Goal: Transaction & Acquisition: Purchase product/service

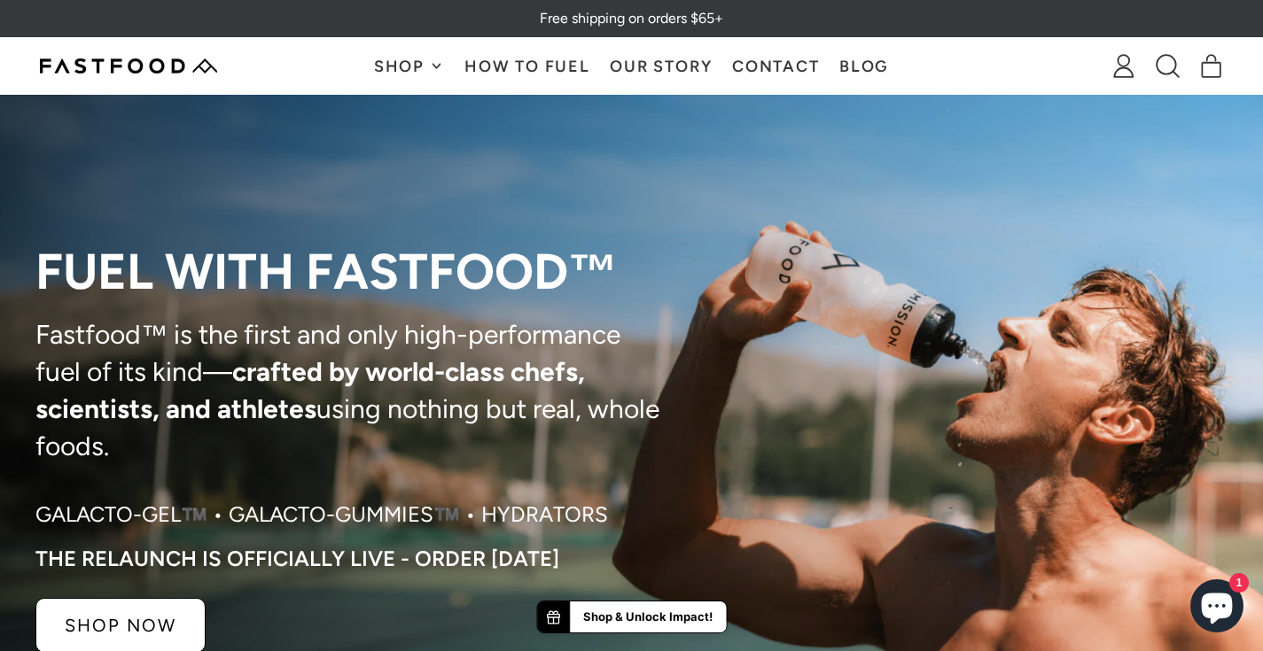
click at [362, 66] on div "Shop Galacto-Gel™️ Galacto-Gummies™️ Hydrator HydraPak SoftFlask Specialized Wa…" at bounding box center [631, 66] width 627 height 56
click at [386, 70] on span "Shop" at bounding box center [401, 66] width 55 height 16
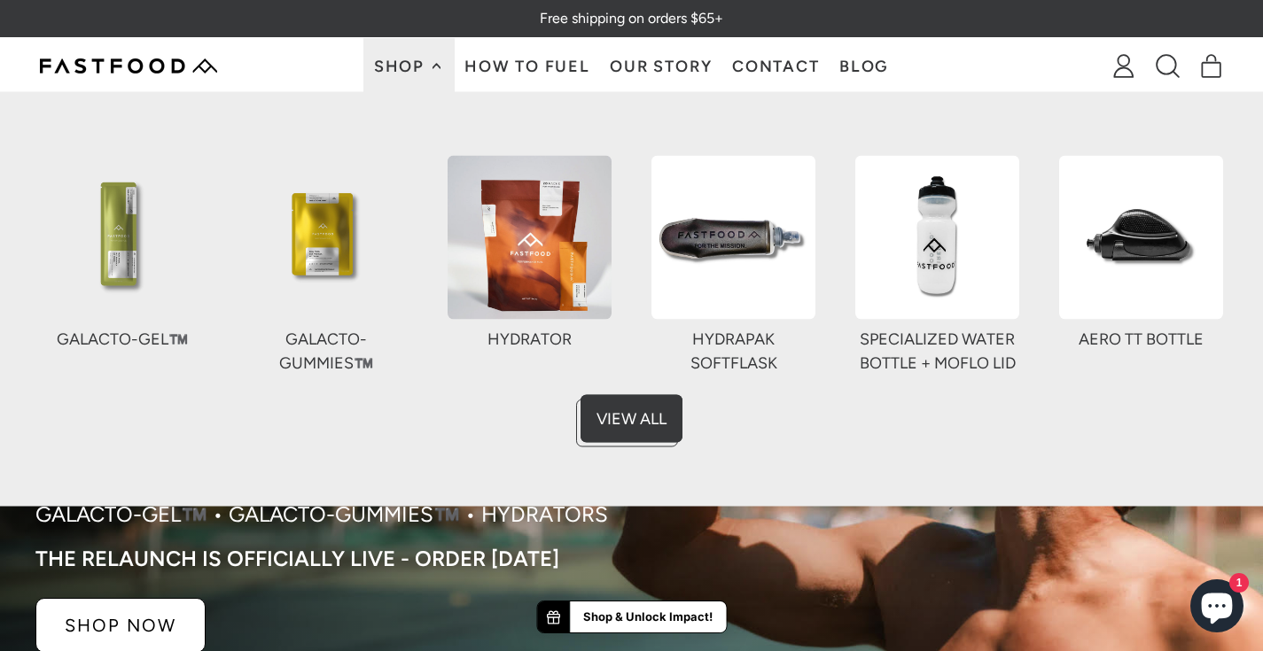
click at [534, 283] on img at bounding box center [530, 237] width 164 height 164
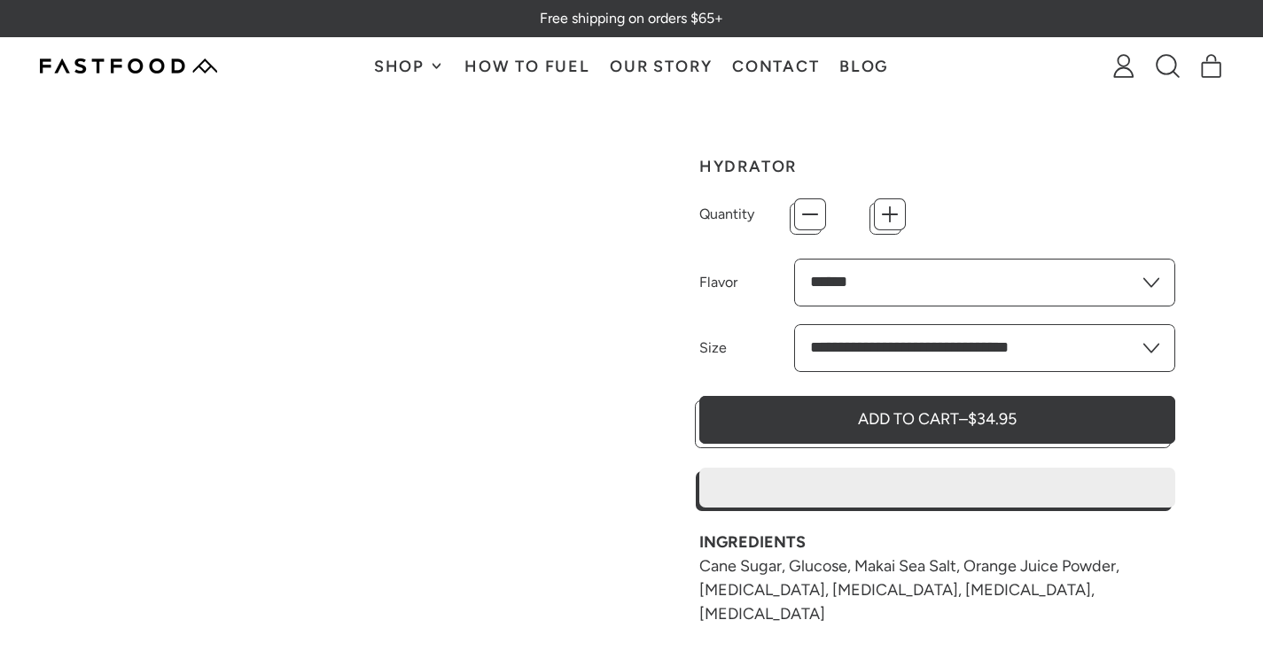
type input "*"
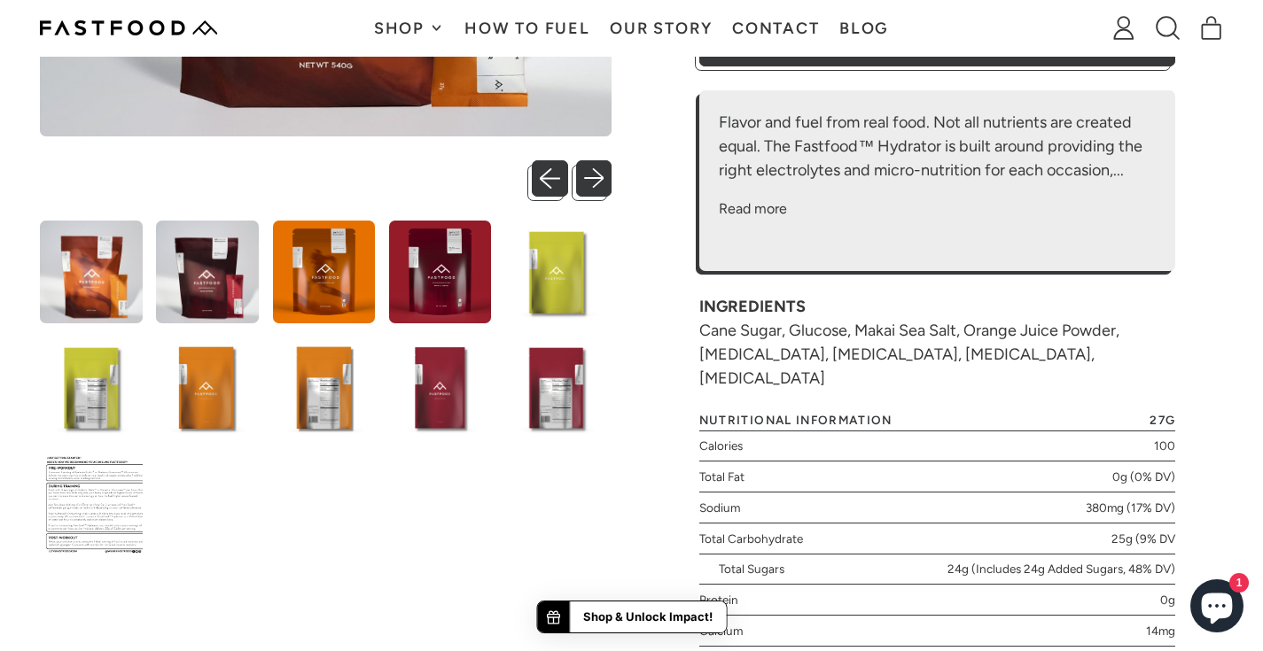
scroll to position [696, 0]
